Goal: Information Seeking & Learning: Learn about a topic

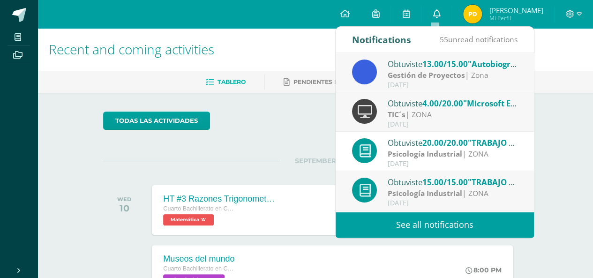
click at [427, 12] on link at bounding box center [436, 14] width 30 height 28
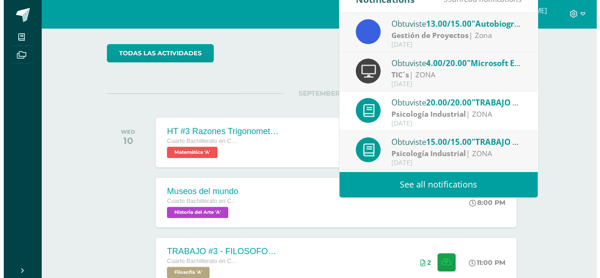
scroll to position [206, 0]
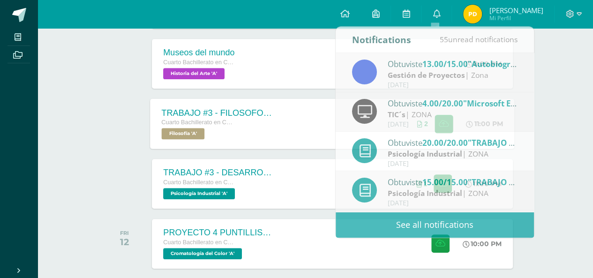
click at [275, 123] on div "Cuarto Bachillerato en CCLL con Orientación en Diseño Gráfico" at bounding box center [218, 123] width 113 height 10
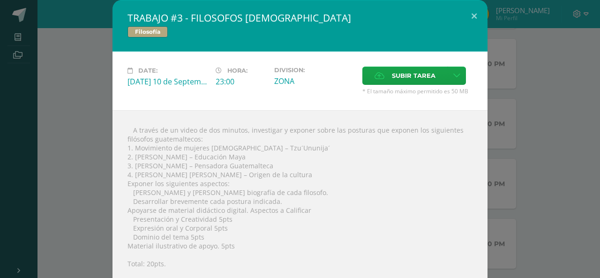
click at [198, 63] on div "Date: [DATE] 10 de September Hora: 23:00 Division: ZONA Subir tarea Cancel" at bounding box center [299, 81] width 375 height 59
click at [77, 103] on div "TRABAJO #3 - FILOSOFOS [DEMOGRAPHIC_DATA] Filosofía Date: [DATE] 10 de Septembe…" at bounding box center [300, 177] width 592 height 354
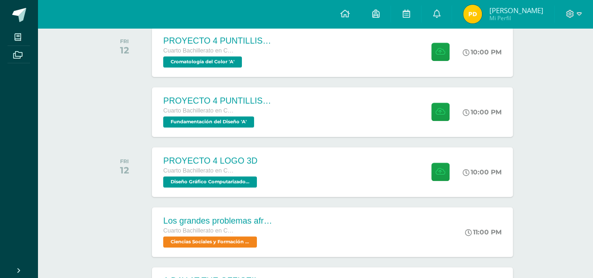
scroll to position [431, 0]
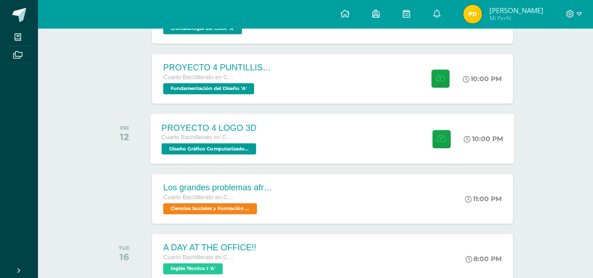
click at [291, 126] on div "PROYECTO 4 LOGO 3D Cuarto Bachillerato en CCLL con Orientación en Diseño Gráfic…" at bounding box center [332, 138] width 364 height 50
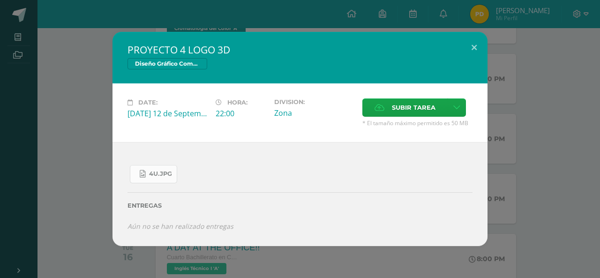
click at [159, 171] on span "4U.jpg" at bounding box center [160, 173] width 23 height 7
click at [82, 109] on div "PROYECTO 4 LOGO 3D Diseño Gráfico Computarizado Date: [DATE] 12 de September Ho…" at bounding box center [300, 139] width 592 height 214
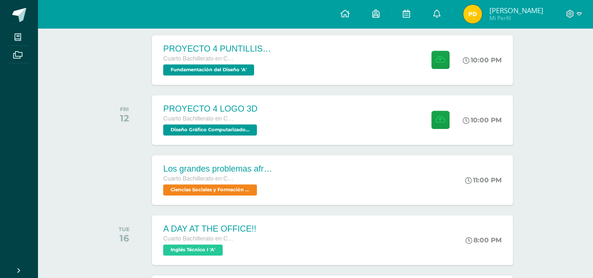
scroll to position [469, 0]
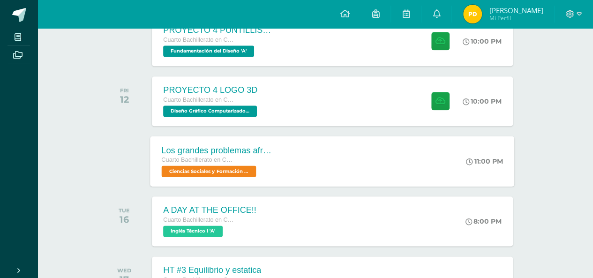
click at [279, 153] on div "Los grandes problemas afrontados Cuarto Bachillerato en CCLL con Orientación en…" at bounding box center [218, 161] width 136 height 50
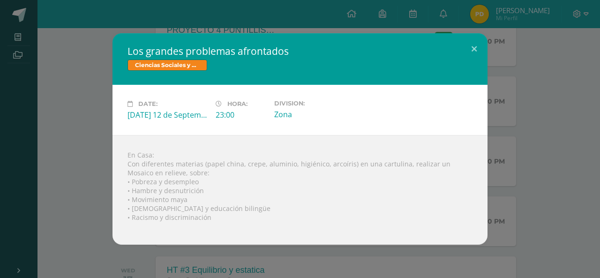
click at [75, 108] on div "Los grandes problemas afrontados Ciencias Sociales y Formación Ciudadana Date: …" at bounding box center [300, 138] width 592 height 211
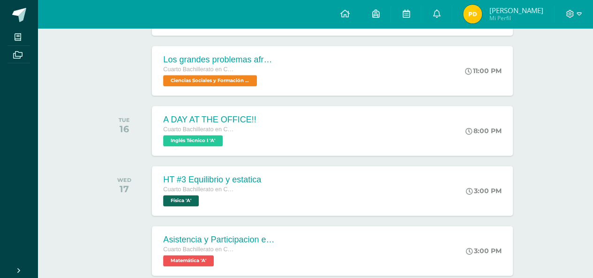
scroll to position [544, 0]
